Goal: Transaction & Acquisition: Download file/media

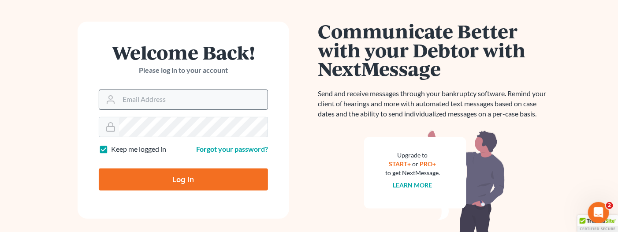
scroll to position [153, 0]
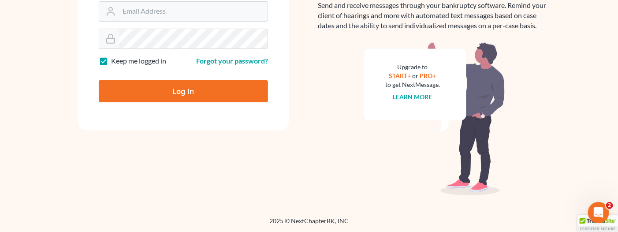
type input "[PERSON_NAME][EMAIL_ADDRESS][DOMAIN_NAME]"
click at [180, 93] on input "Log In" at bounding box center [183, 91] width 169 height 22
type input "Thinking..."
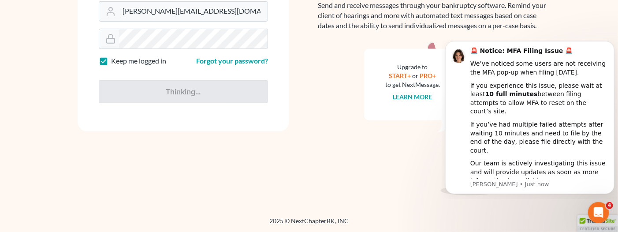
scroll to position [0, 0]
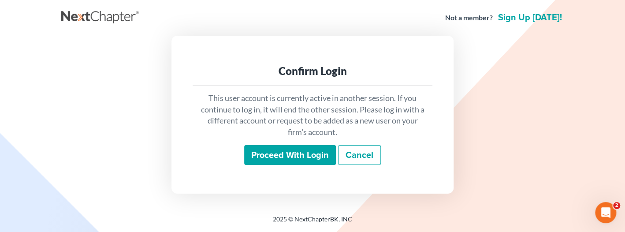
click at [266, 156] on input "Proceed with login" at bounding box center [290, 155] width 92 height 20
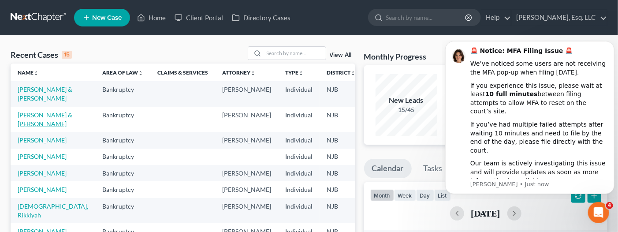
click at [30, 127] on link "Montan, Juan & Wanda" at bounding box center [45, 119] width 55 height 16
select select "1"
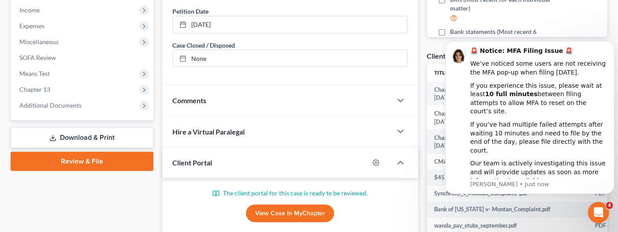
scroll to position [255, 0]
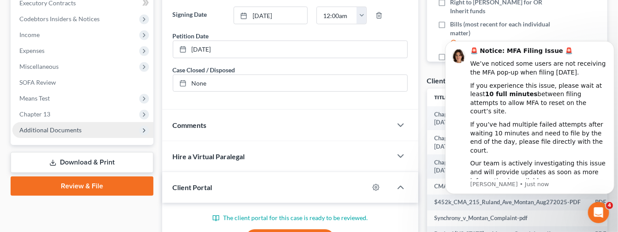
click at [85, 130] on span "Additional Documents" at bounding box center [82, 130] width 141 height 16
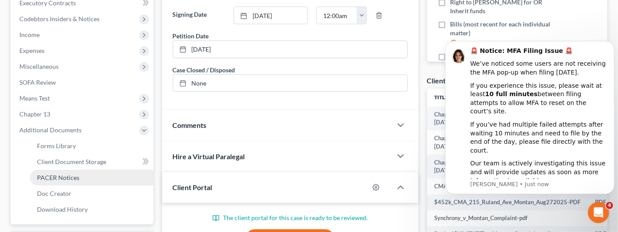
click at [70, 174] on span "PACER Notices" at bounding box center [58, 177] width 42 height 7
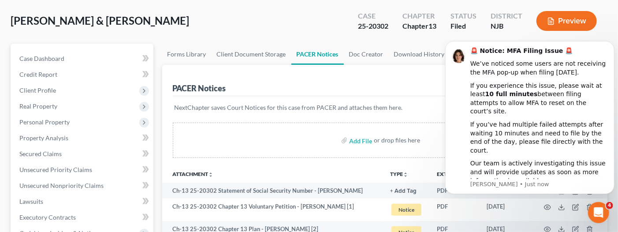
scroll to position [88, 0]
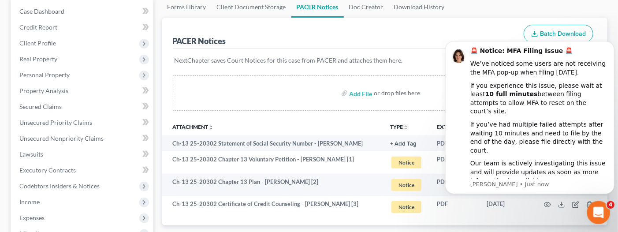
click at [600, 206] on icon "Open Intercom Messenger" at bounding box center [597, 211] width 15 height 15
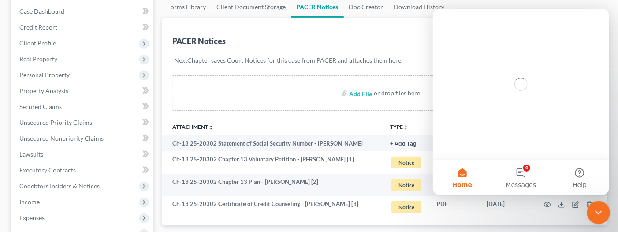
scroll to position [0, 0]
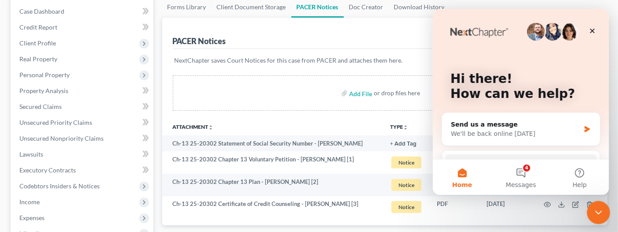
click at [597, 207] on icon "Close Intercom Messenger" at bounding box center [597, 211] width 11 height 11
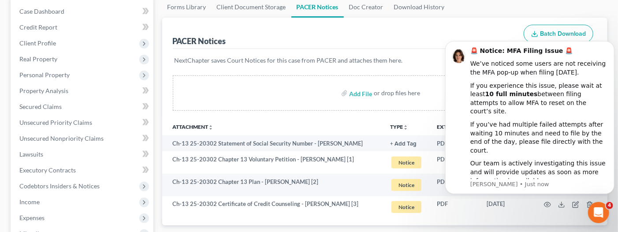
click at [597, 36] on div "PACER Notices Batch Download NextChapter saves Court Notices for this case from…" at bounding box center [384, 121] width 445 height 207
click at [593, 211] on icon "Open Intercom Messenger" at bounding box center [597, 211] width 15 height 15
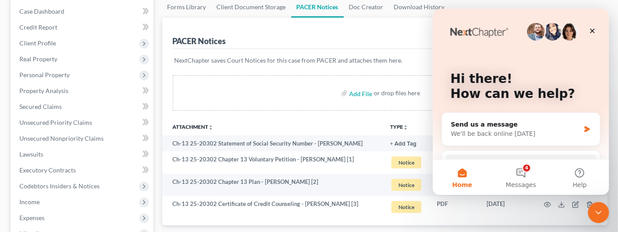
click at [554, 62] on div "Hi there! How can we help?" at bounding box center [520, 88] width 159 height 159
click at [592, 31] on icon "Close" at bounding box center [591, 31] width 5 height 5
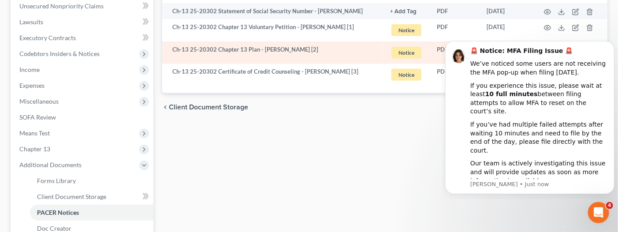
scroll to position [176, 0]
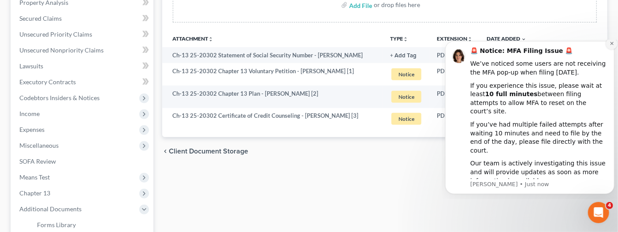
click at [611, 45] on icon "Dismiss notification" at bounding box center [611, 43] width 5 height 5
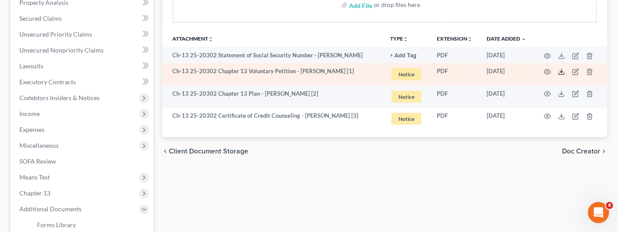
click at [563, 72] on icon at bounding box center [561, 71] width 7 height 7
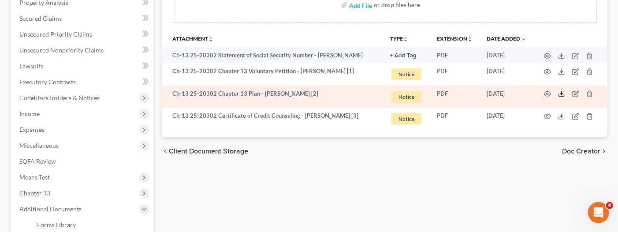
click at [562, 94] on icon at bounding box center [561, 93] width 7 height 7
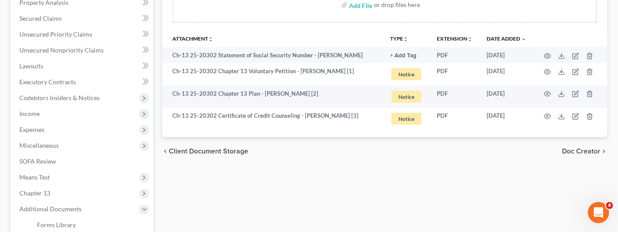
click at [566, 187] on div "Forms Library Client Document Storage PACER Notices Doc Creator Download Histor…" at bounding box center [385, 130] width 454 height 445
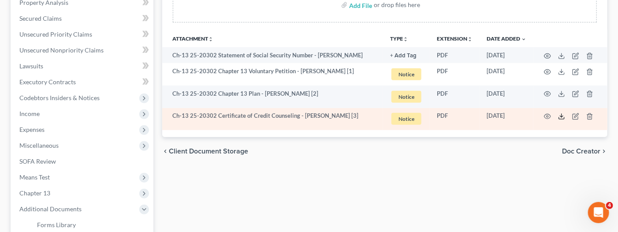
click at [563, 116] on polyline at bounding box center [561, 116] width 3 height 1
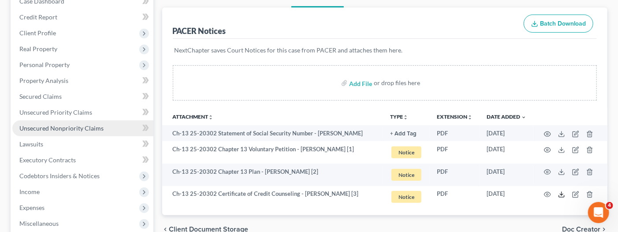
scroll to position [220, 0]
